Goal: Use online tool/utility: Utilize a website feature to perform a specific function

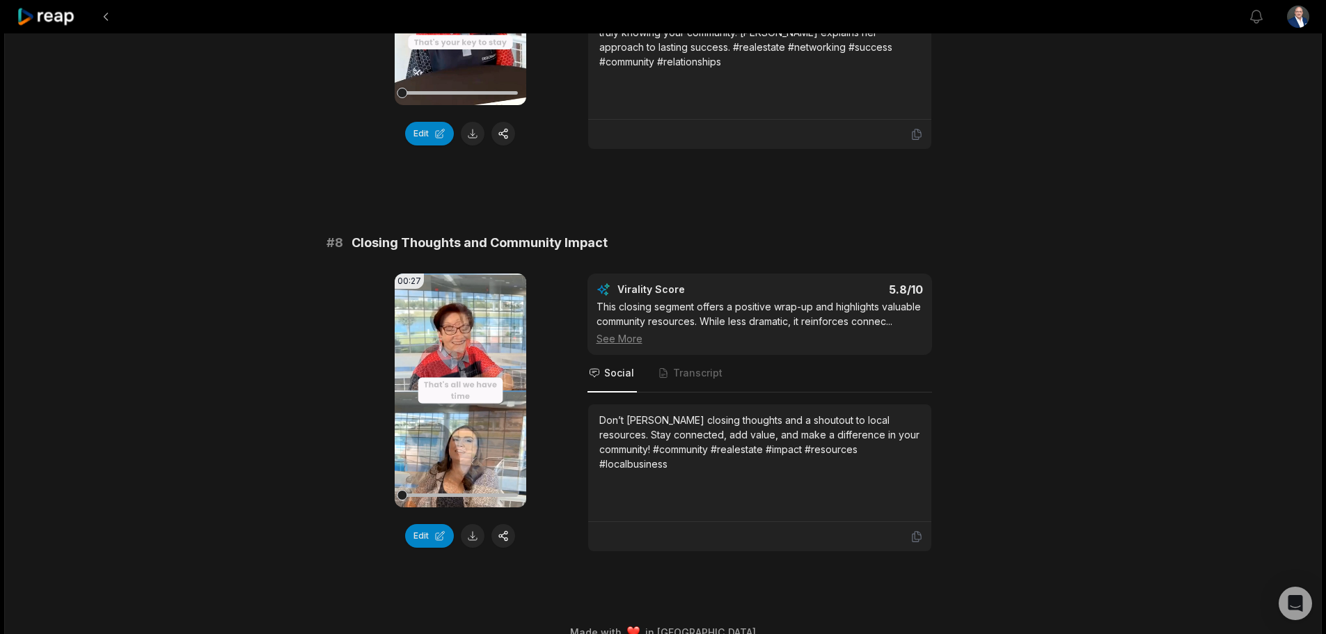
scroll to position [2823, 0]
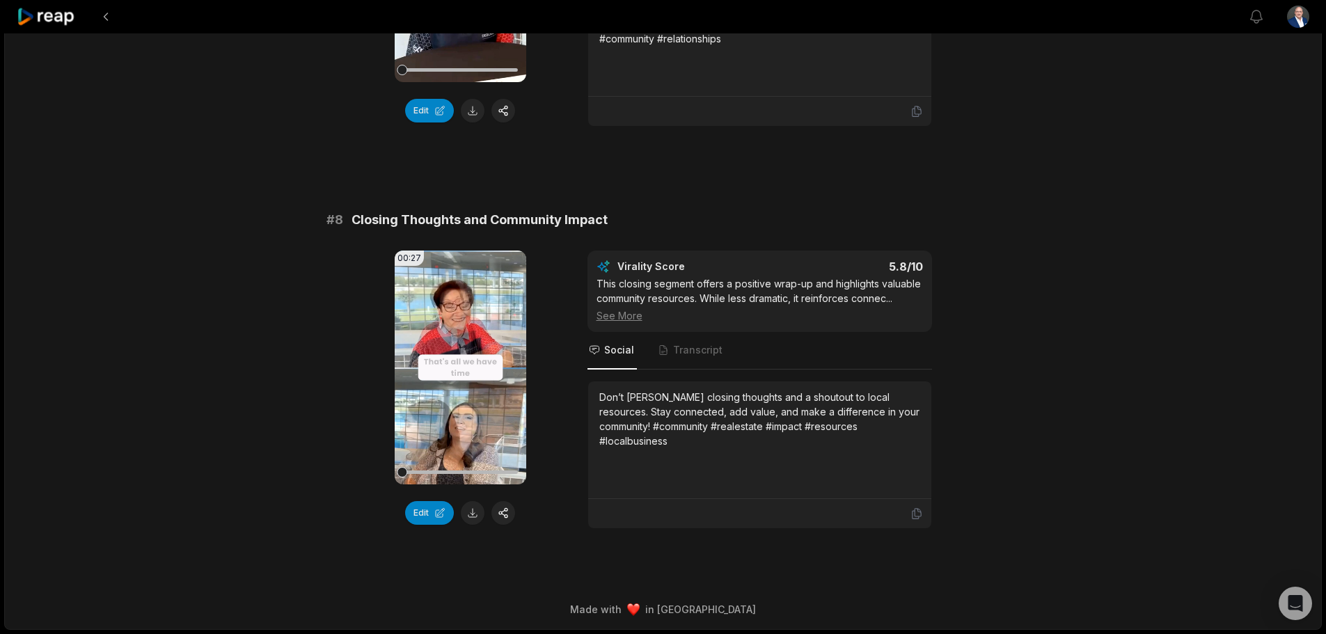
click at [54, 13] on icon at bounding box center [46, 17] width 59 height 19
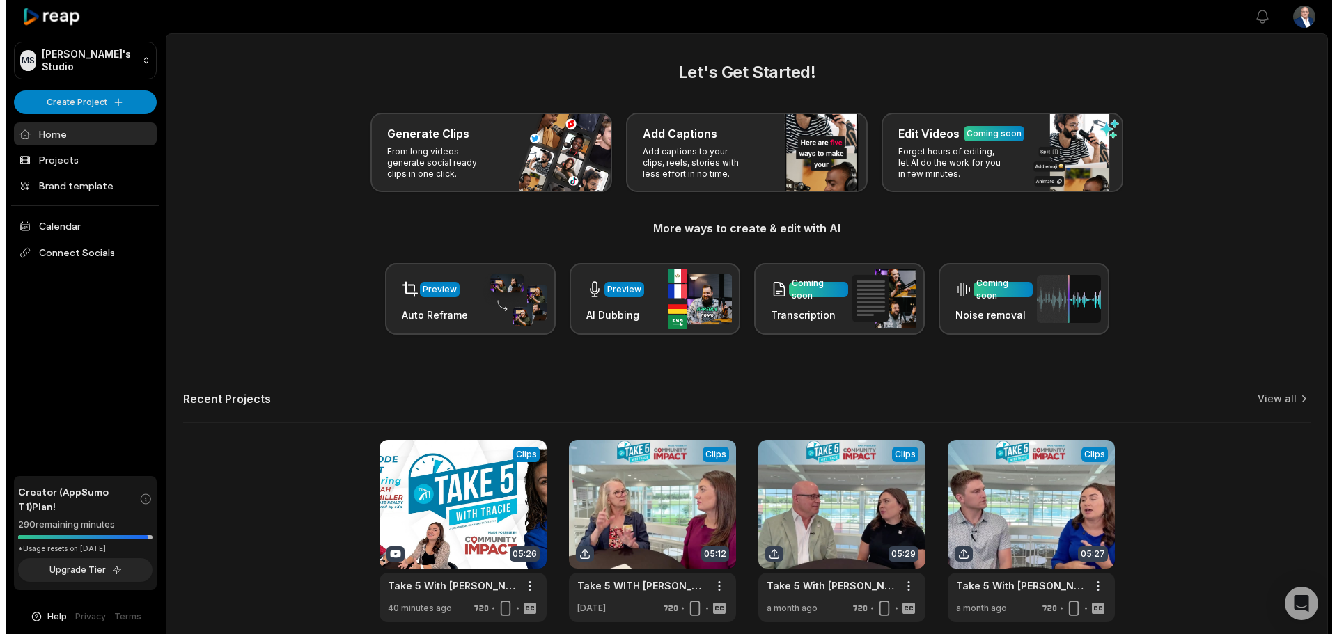
scroll to position [61, 0]
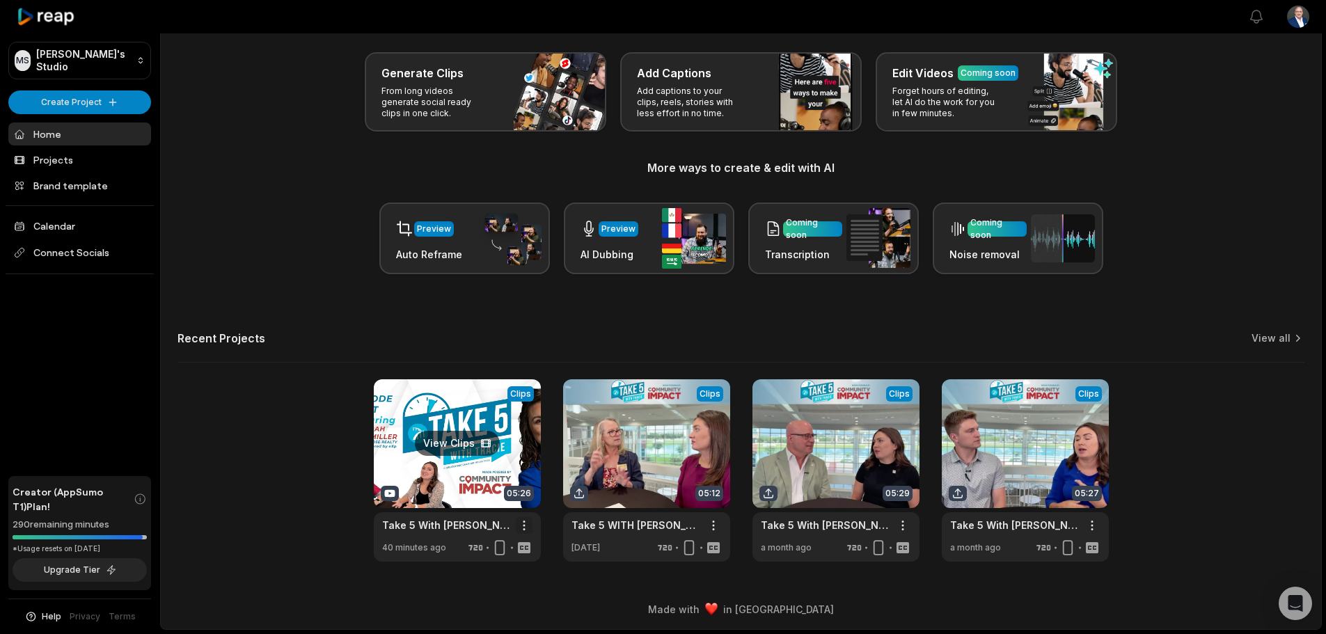
click at [528, 521] on html "MS [PERSON_NAME]'s Studio Create Project Home Projects Brand template Calendar …" at bounding box center [663, 256] width 1326 height 634
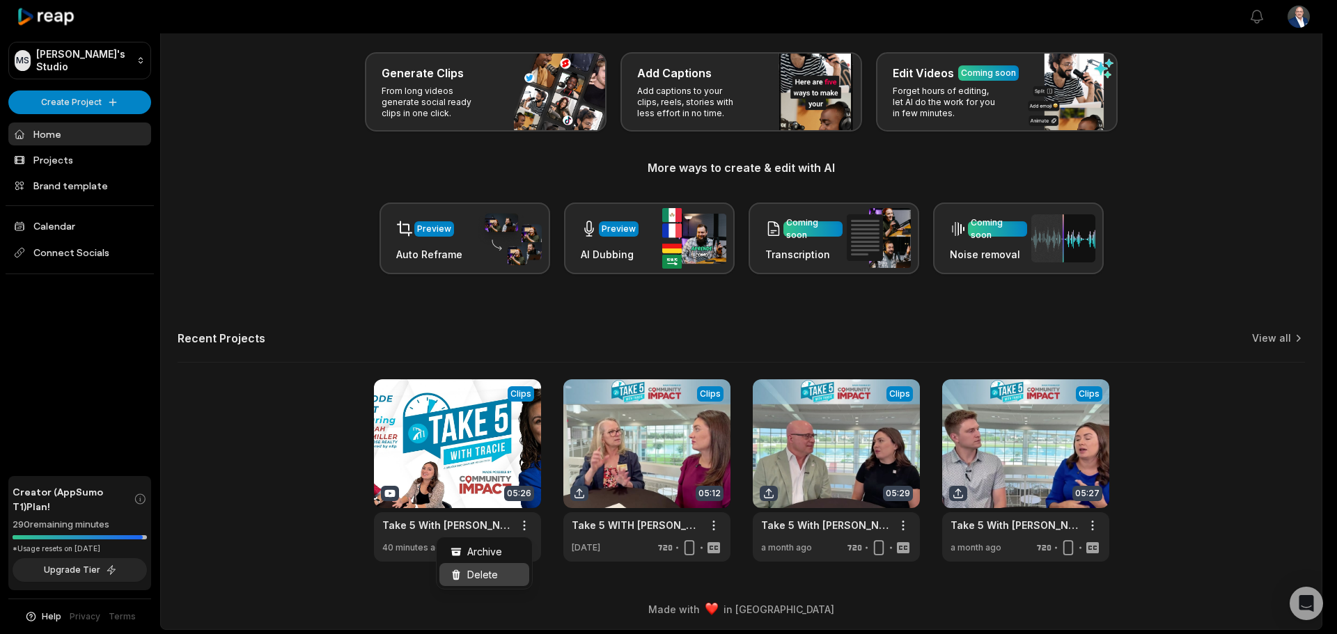
click at [476, 577] on span "Delete" at bounding box center [482, 574] width 31 height 15
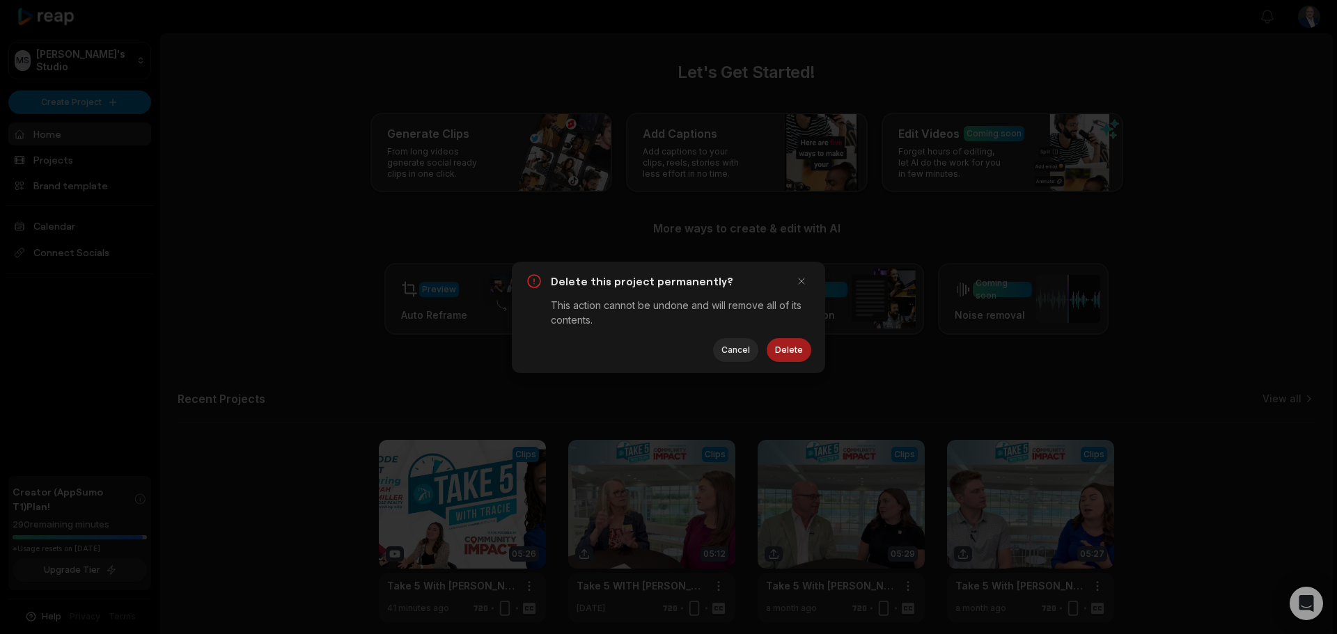
click at [780, 348] on button "Delete" at bounding box center [789, 350] width 45 height 24
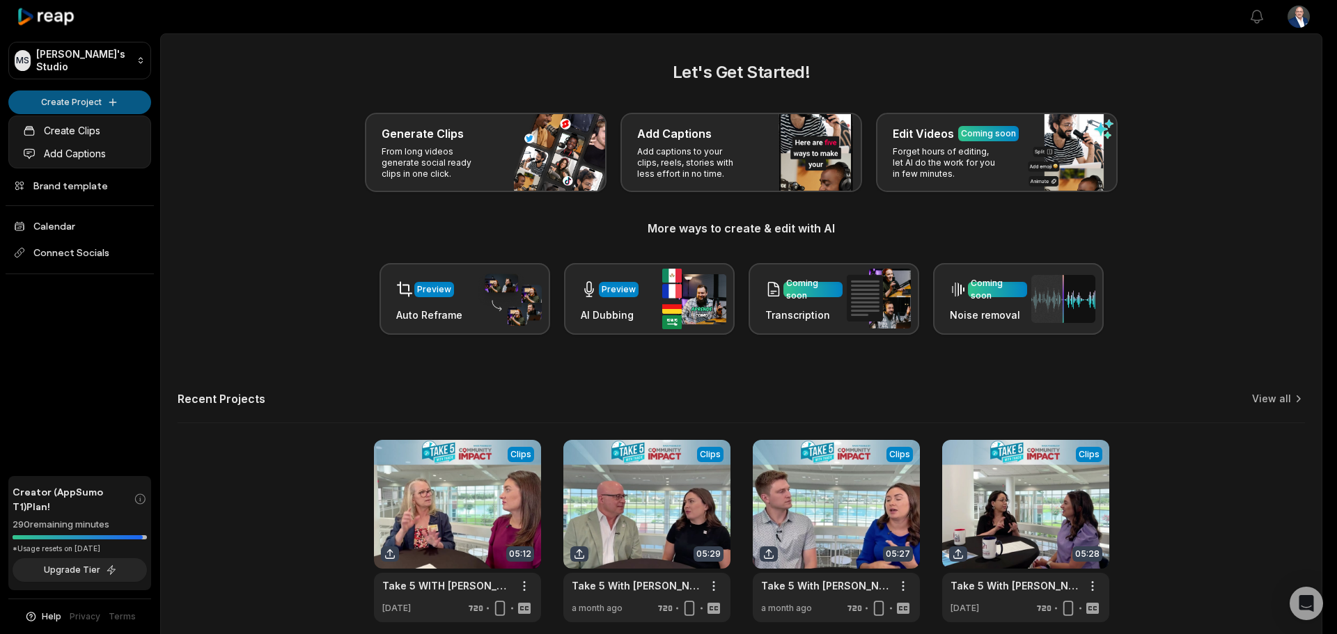
click at [67, 99] on html "MS Mark's Studio Create Project Home Projects Brand template Calendar Connect S…" at bounding box center [668, 317] width 1337 height 634
click at [64, 124] on link "Create Clips" at bounding box center [80, 130] width 136 height 23
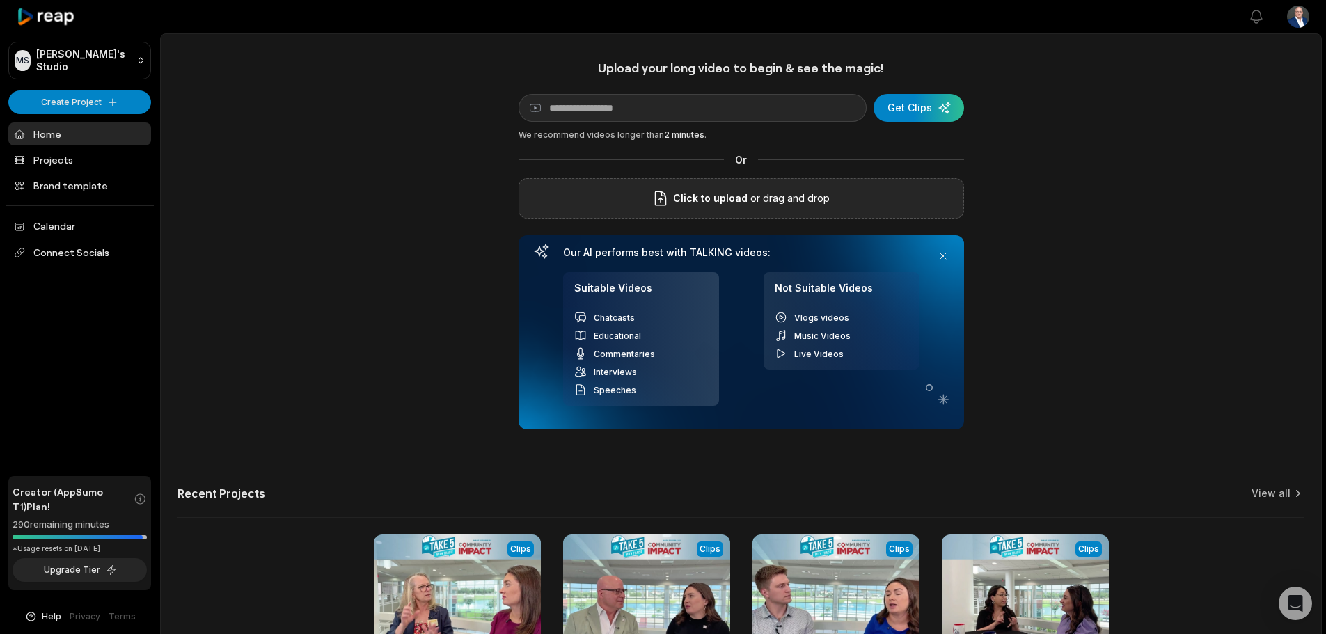
click at [758, 198] on p "or drag and drop" at bounding box center [789, 198] width 82 height 17
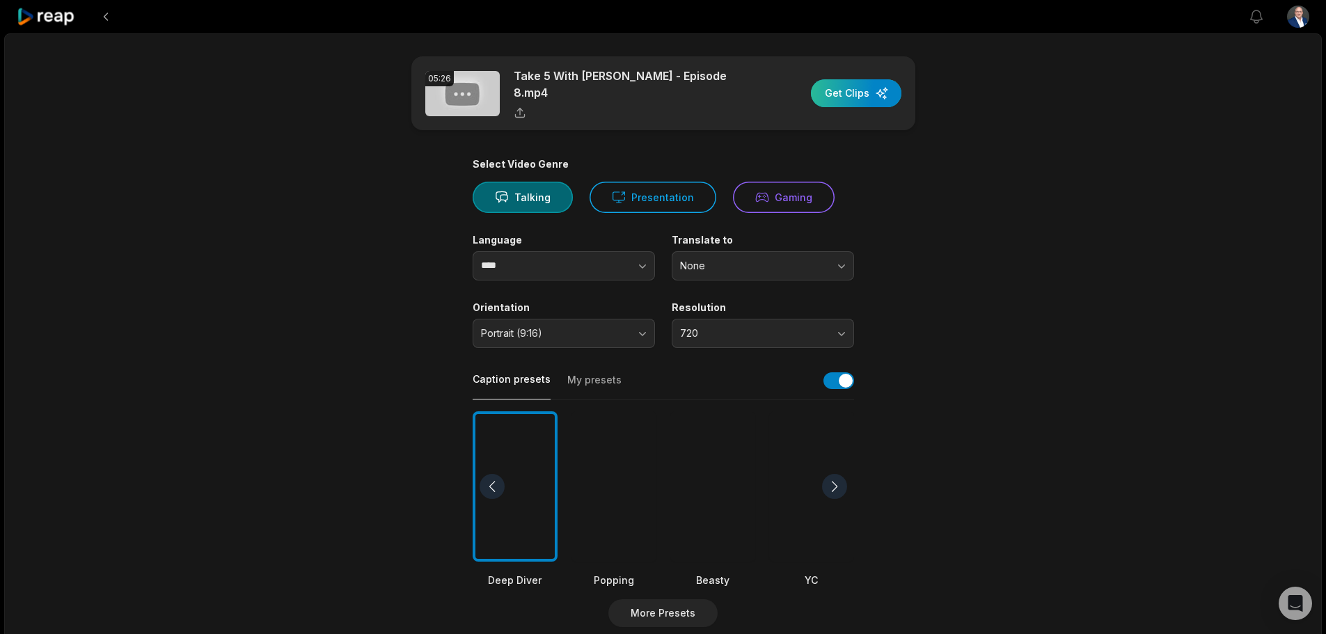
click at [842, 89] on div "button" at bounding box center [856, 93] width 91 height 28
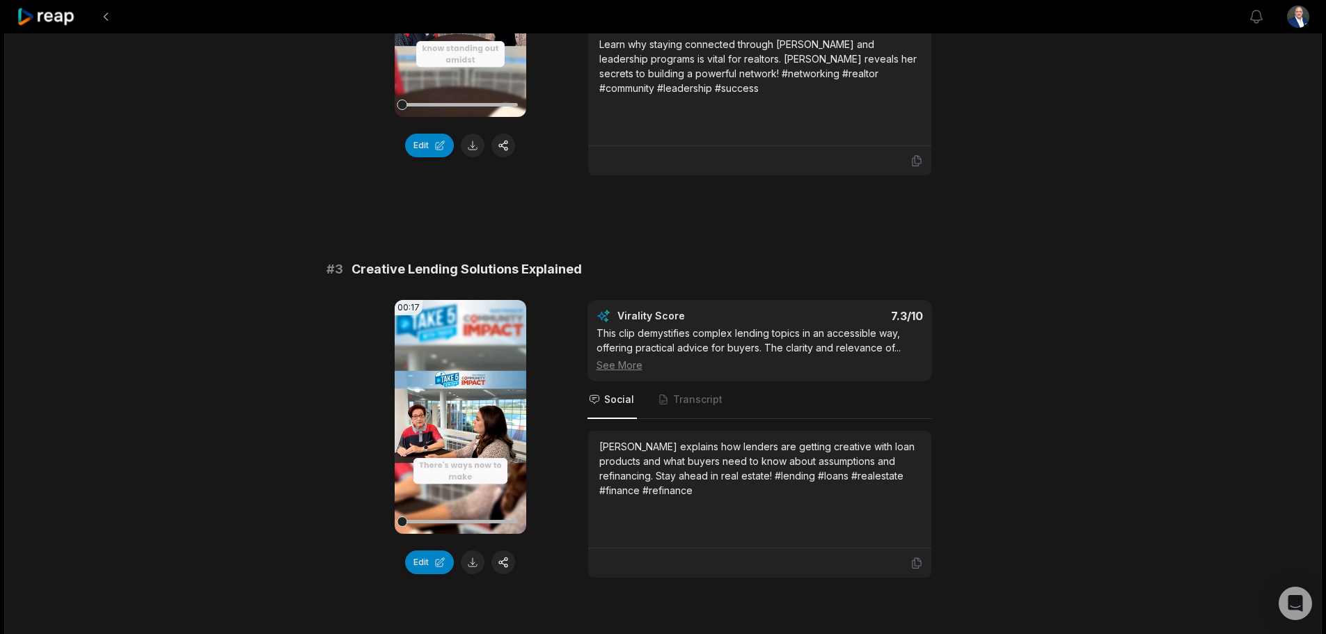
scroll to position [766, 0]
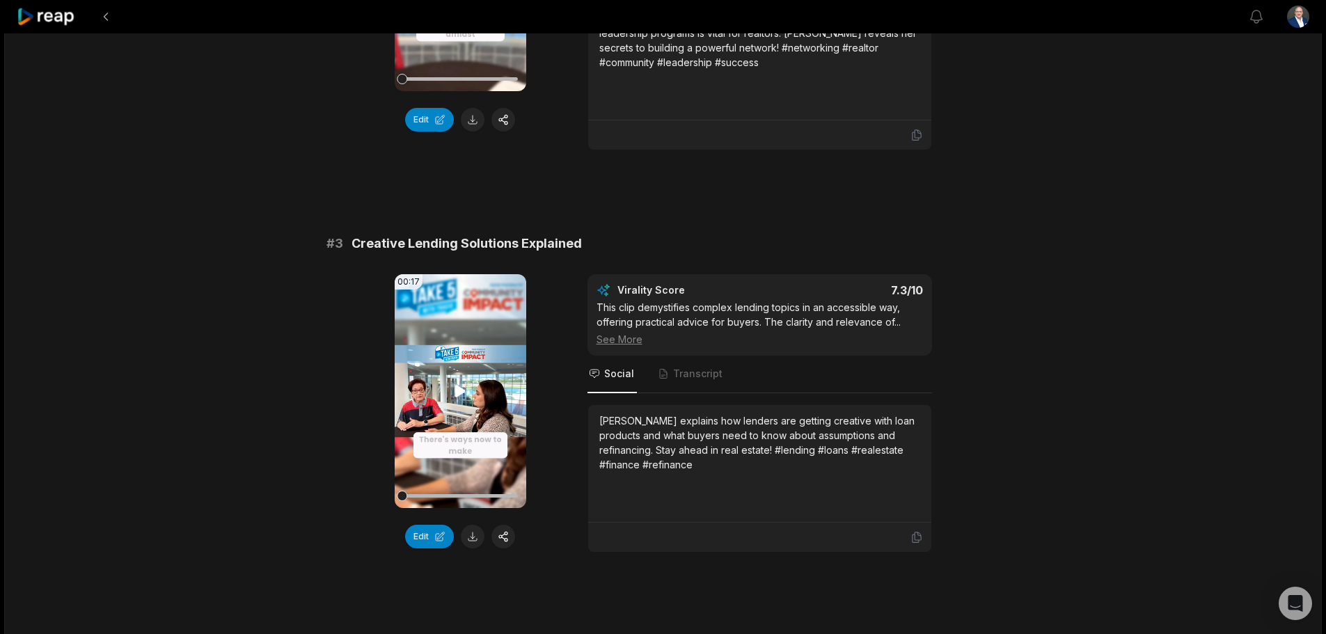
click at [456, 383] on icon at bounding box center [460, 391] width 17 height 17
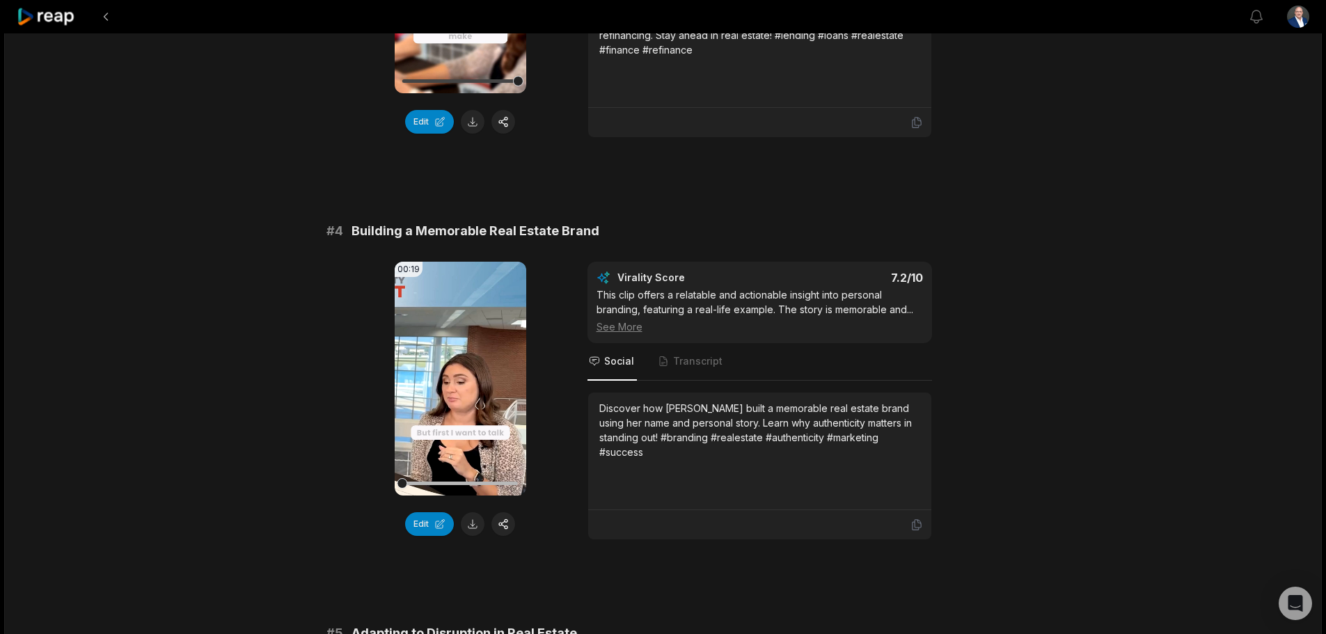
scroll to position [1184, 0]
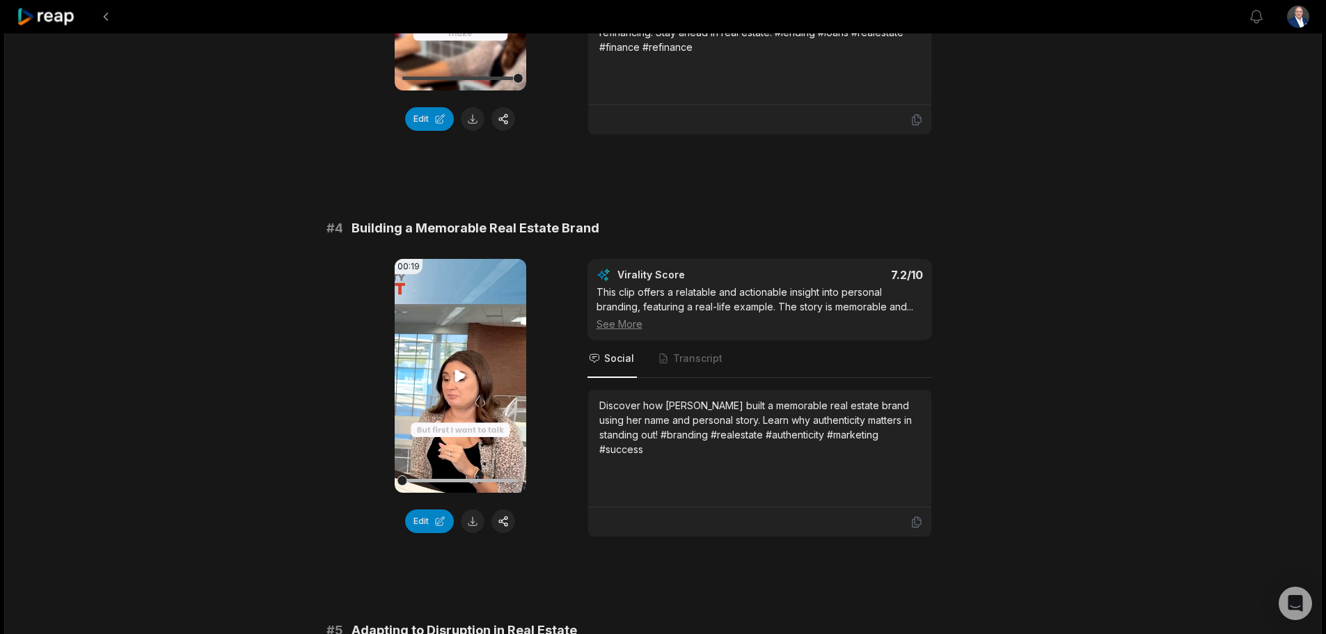
click at [461, 368] on icon at bounding box center [460, 376] width 17 height 17
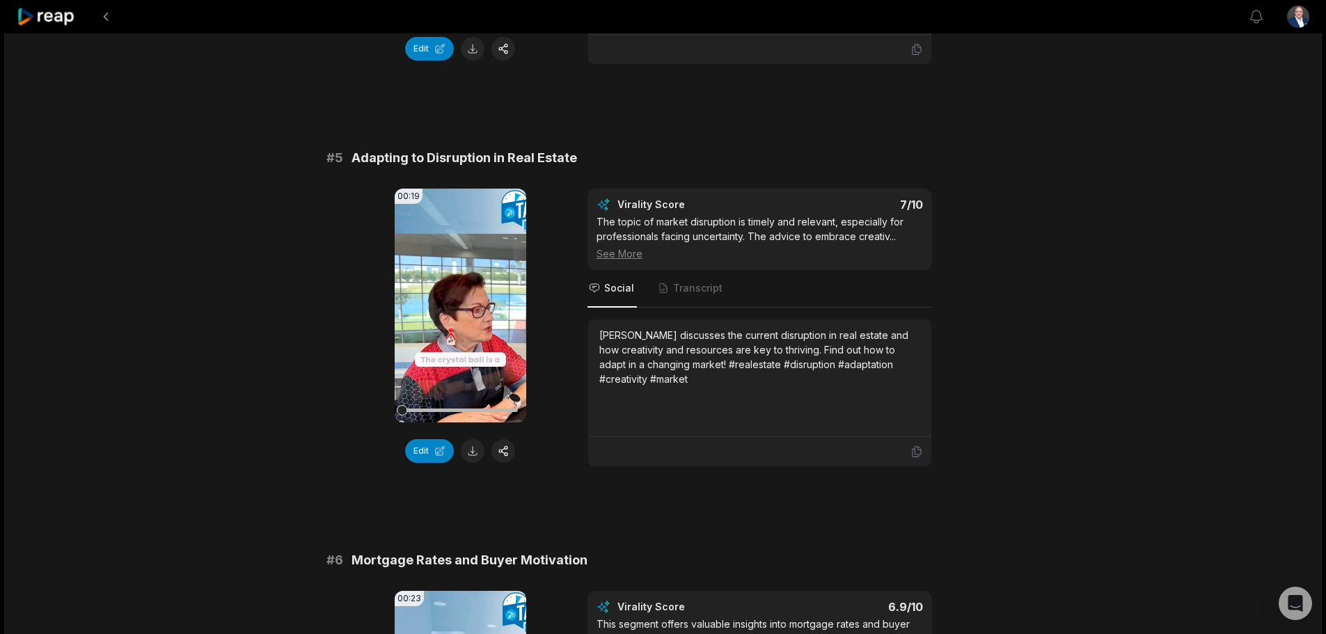
scroll to position [1671, 0]
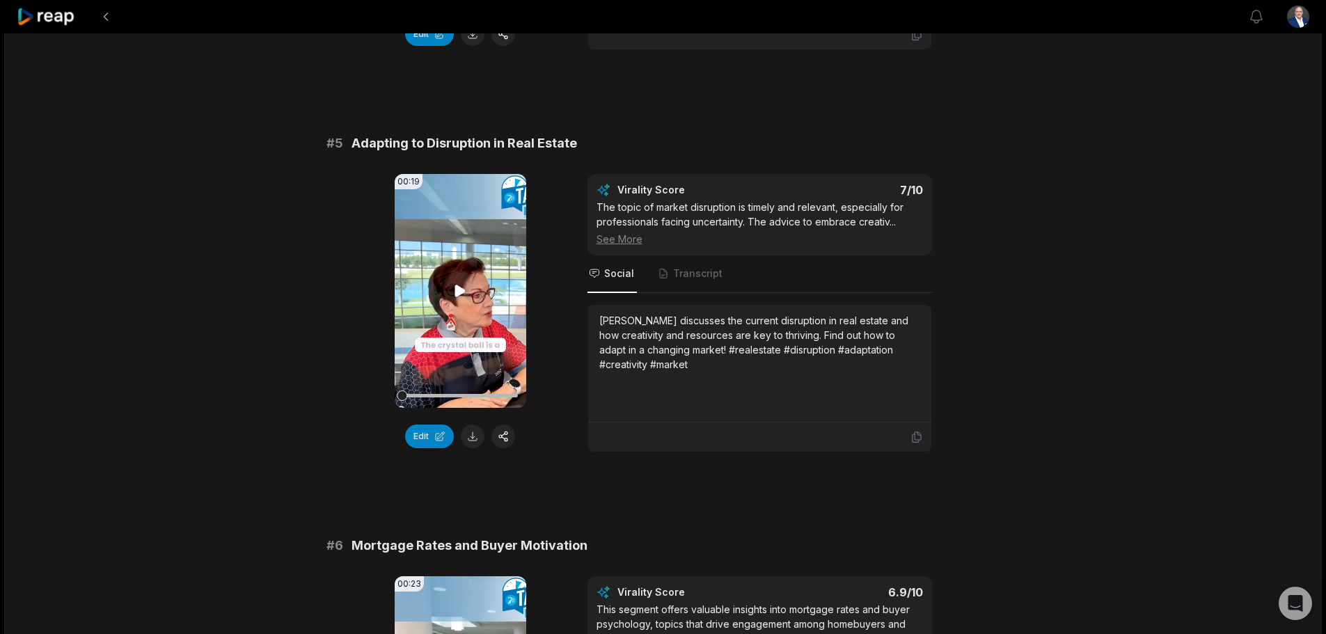
click at [460, 283] on icon at bounding box center [460, 291] width 17 height 17
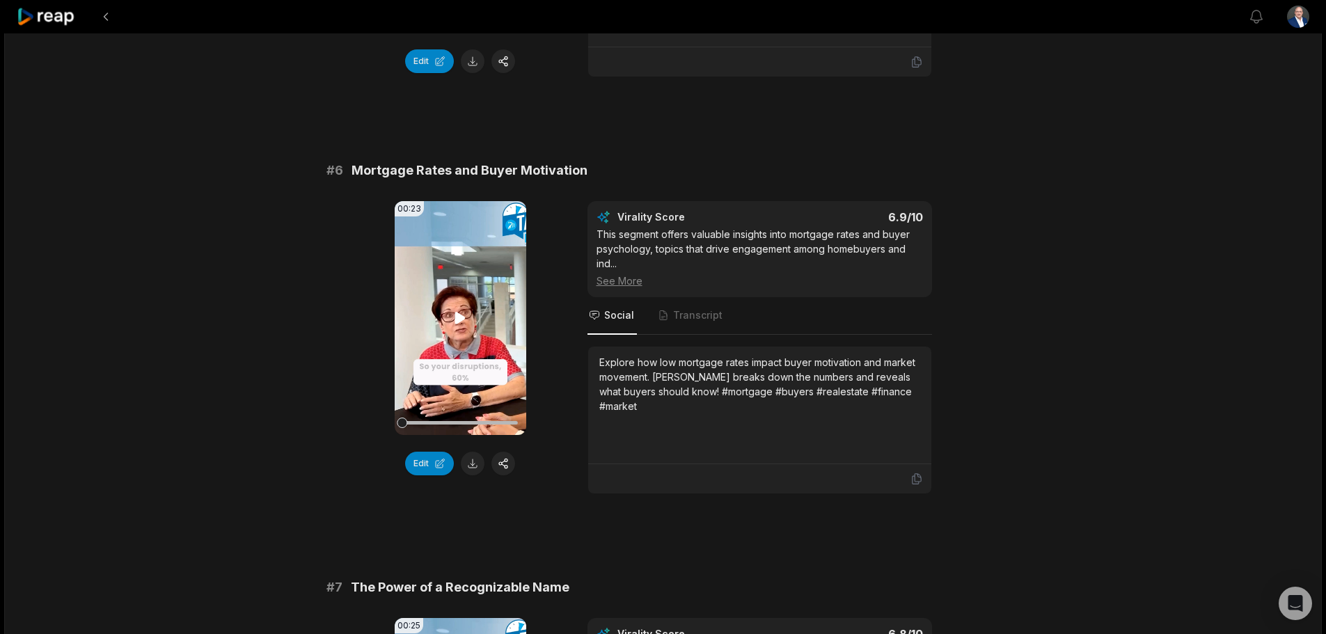
scroll to position [2089, 0]
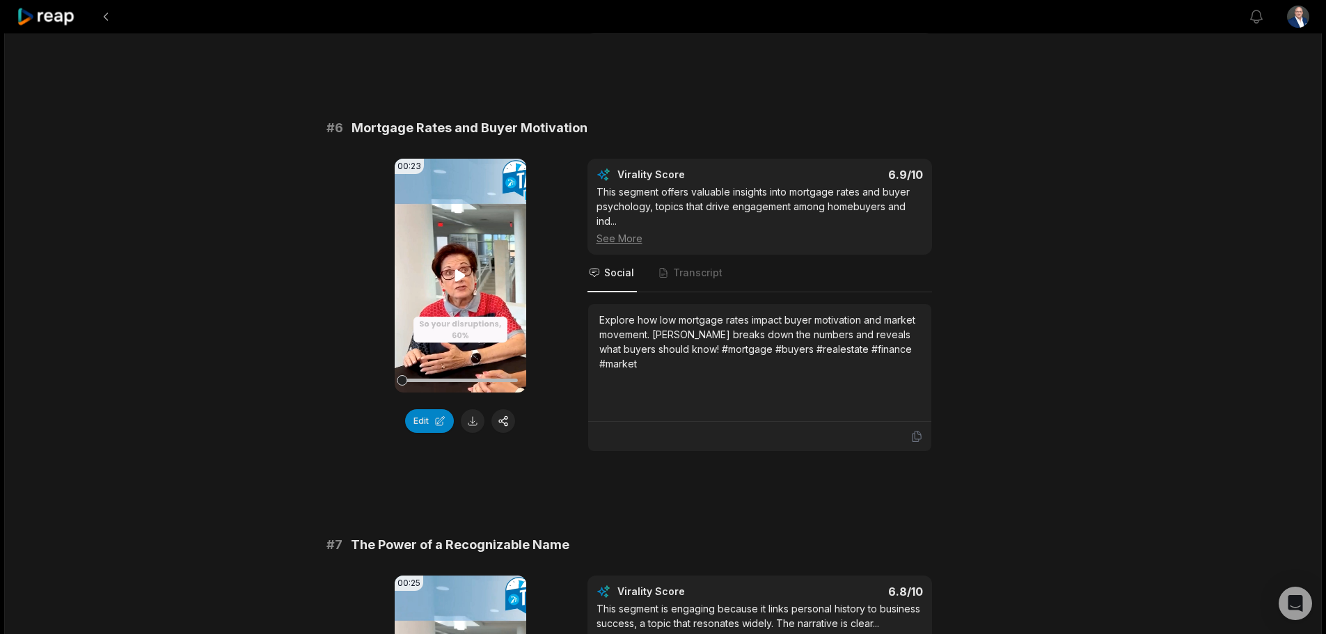
click at [458, 269] on icon at bounding box center [460, 275] width 10 height 12
